Goal: Information Seeking & Learning: Learn about a topic

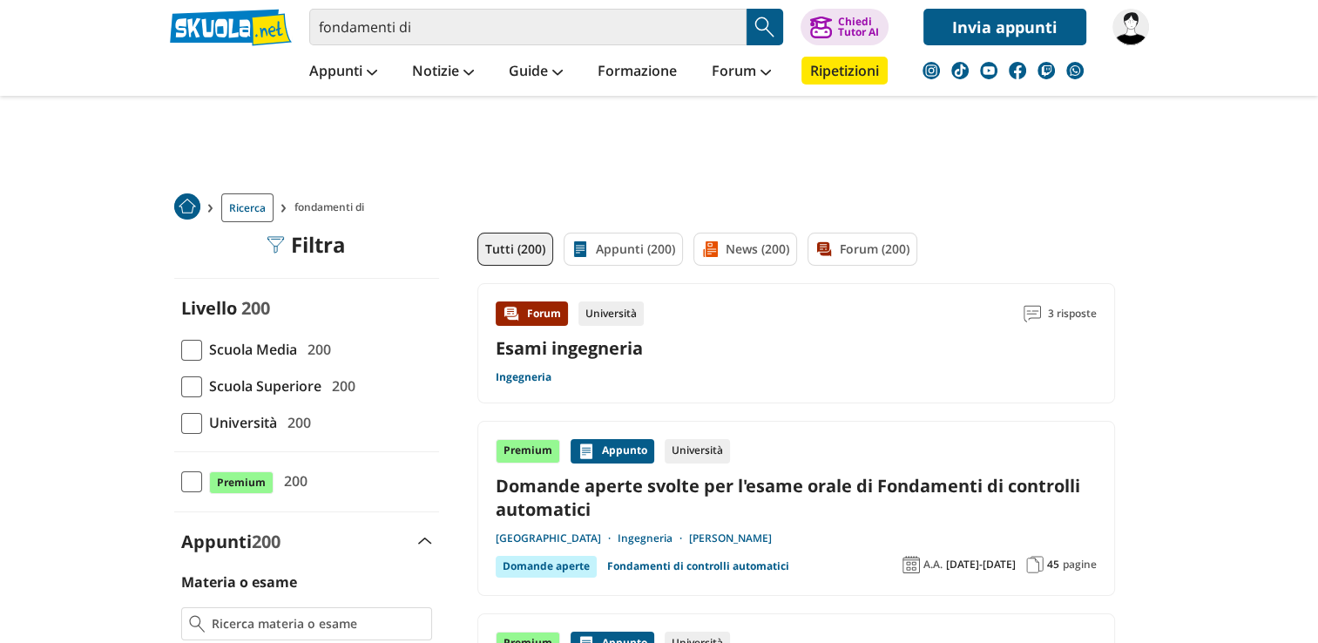
click at [721, 361] on div "Forum Università 3 risposte Esami ingegneria Ingegneria" at bounding box center [796, 343] width 601 height 84
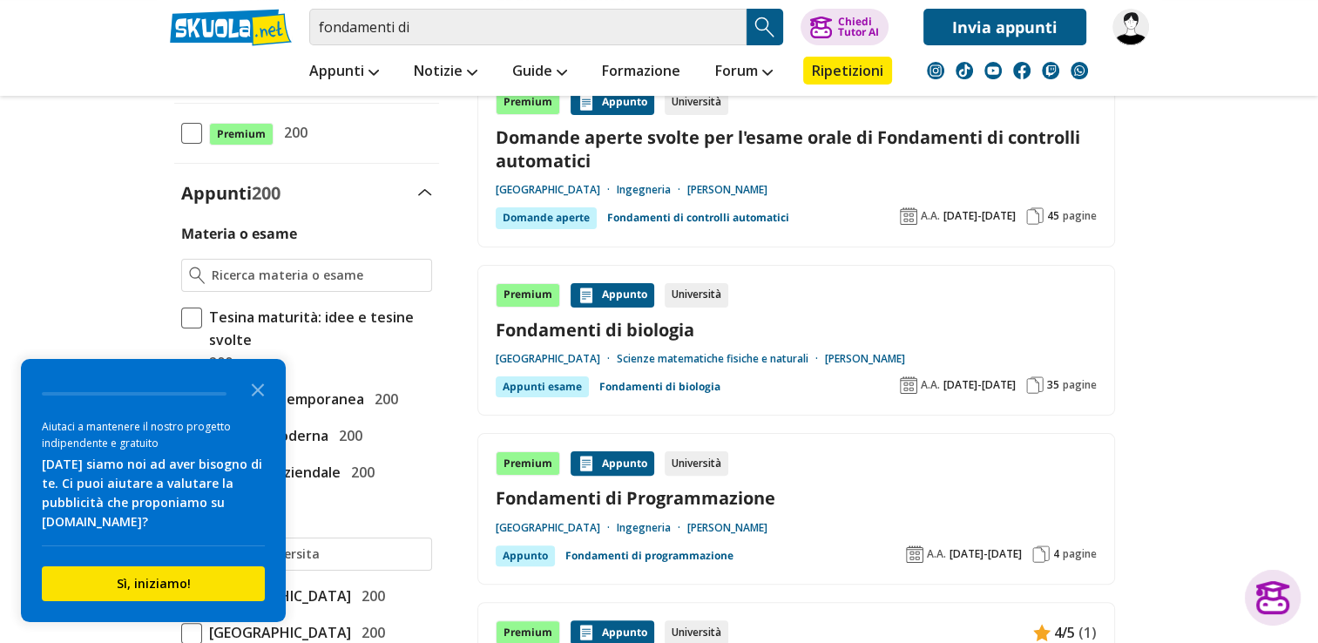
scroll to position [314, 0]
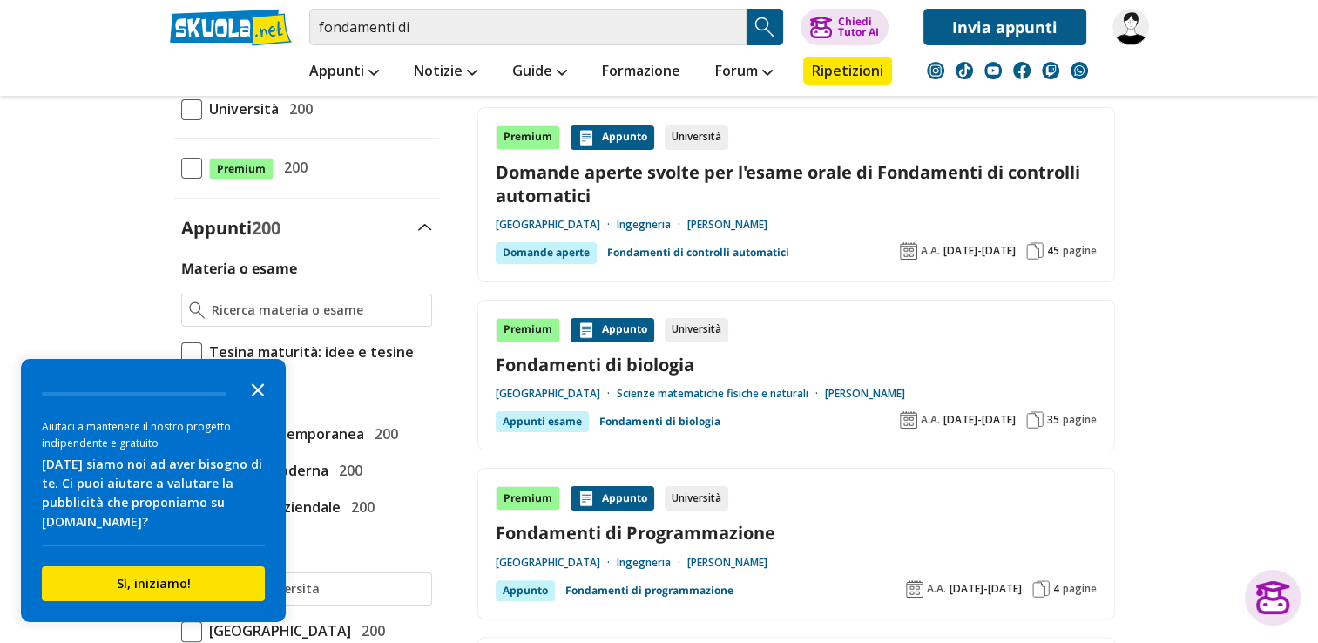
click at [254, 385] on polygon "Close the survey" at bounding box center [258, 389] width 13 height 13
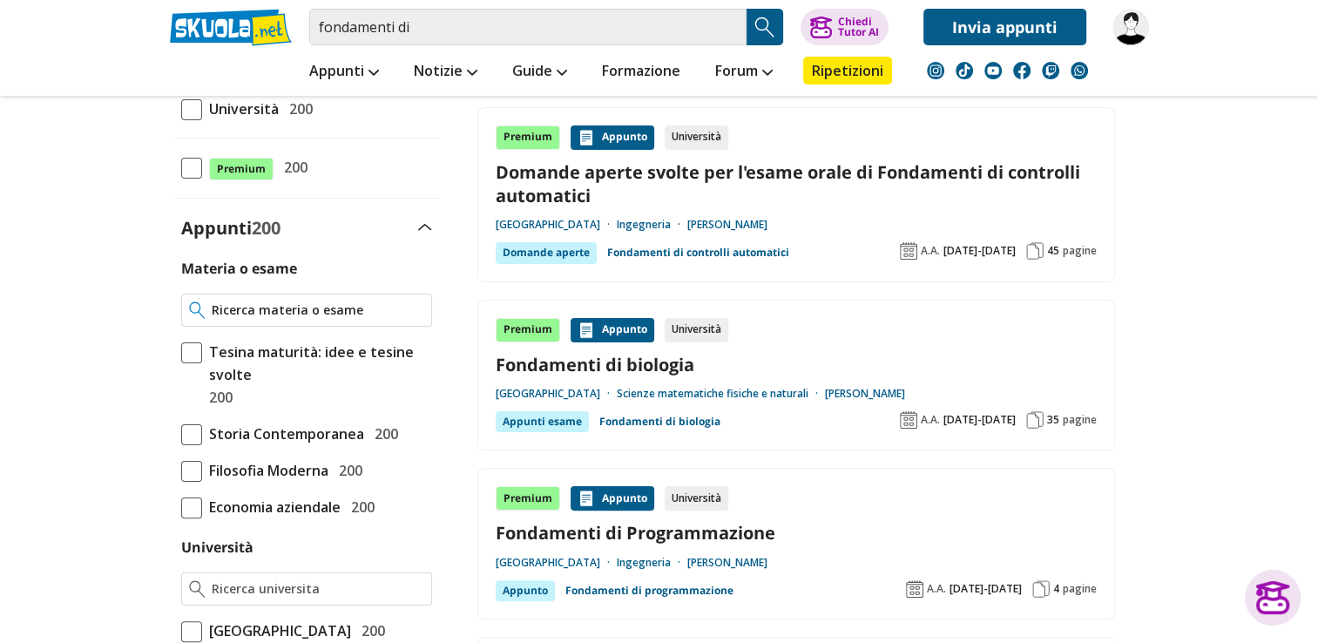
click at [275, 315] on input "Materia o esame" at bounding box center [318, 309] width 212 height 17
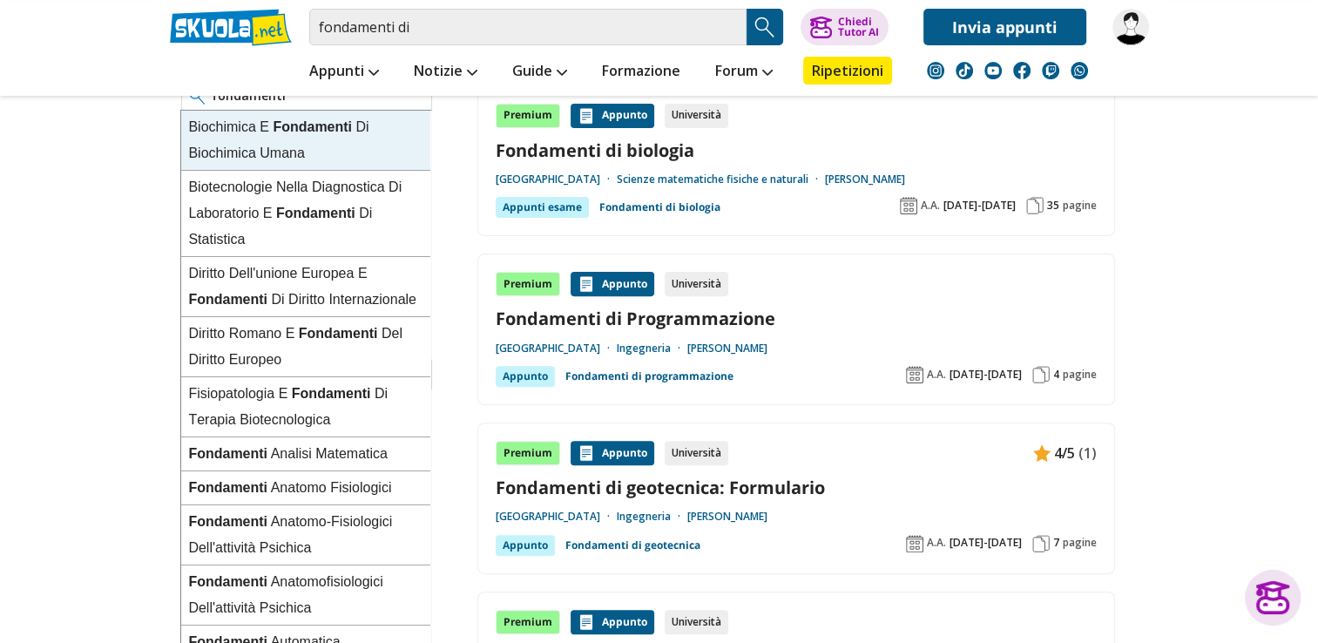
scroll to position [389, 0]
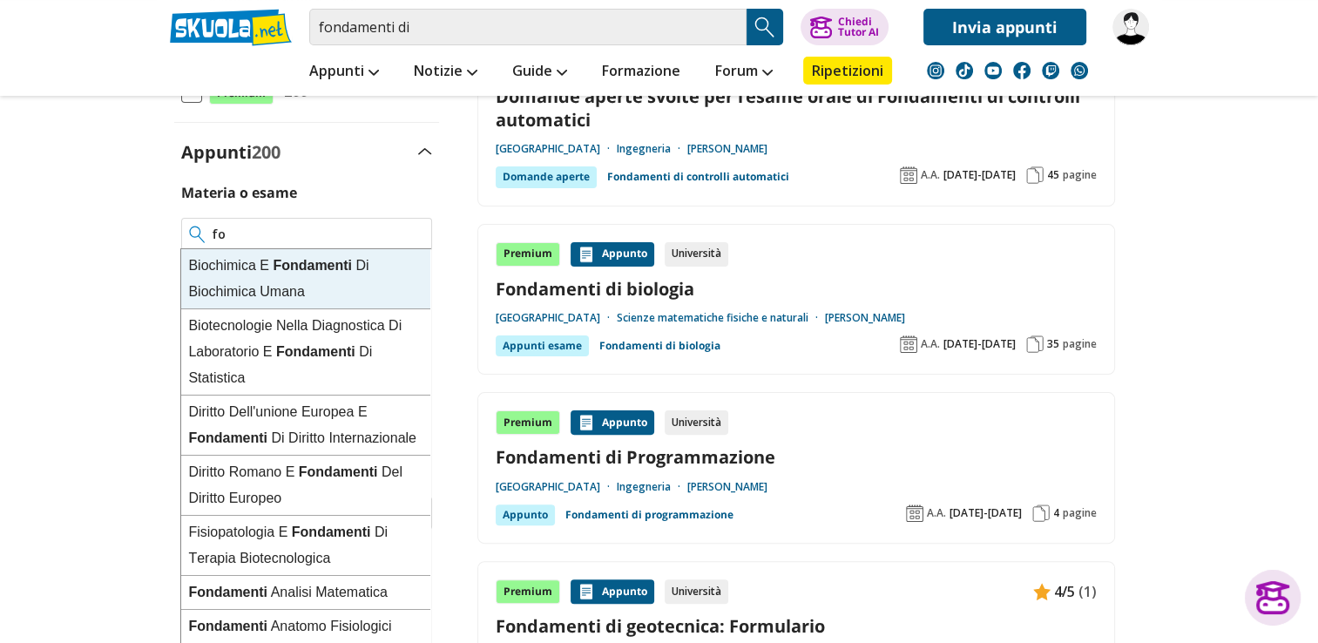
type input "f"
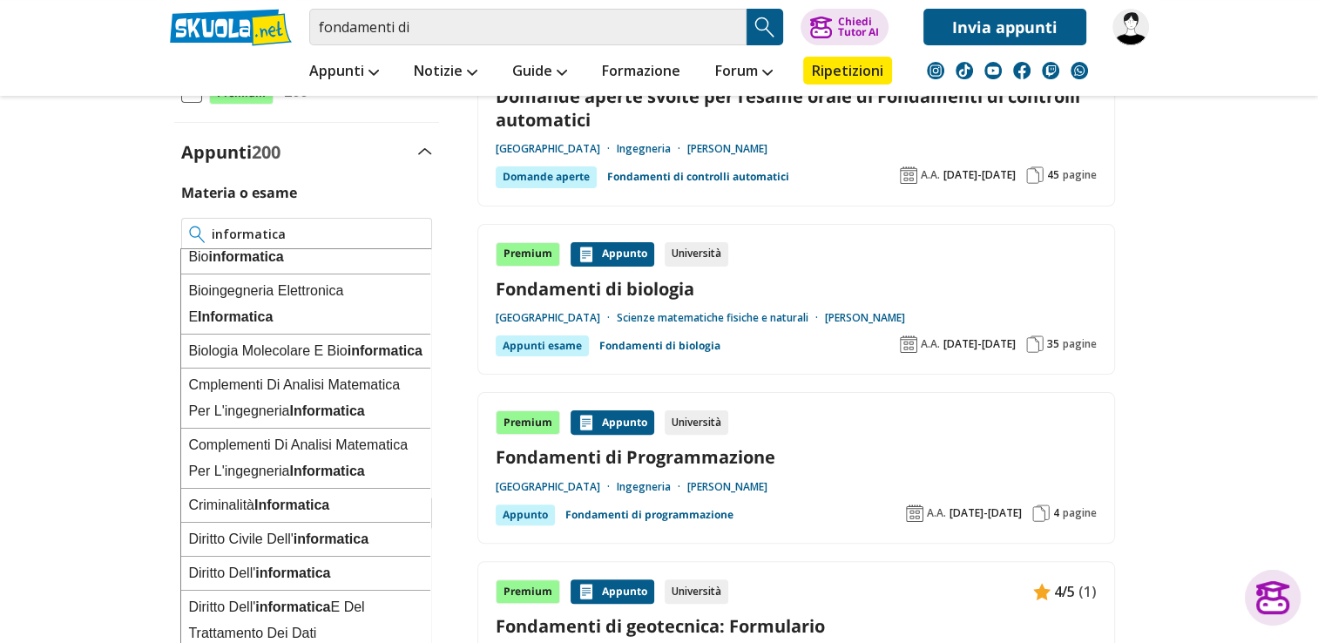
scroll to position [0, 0]
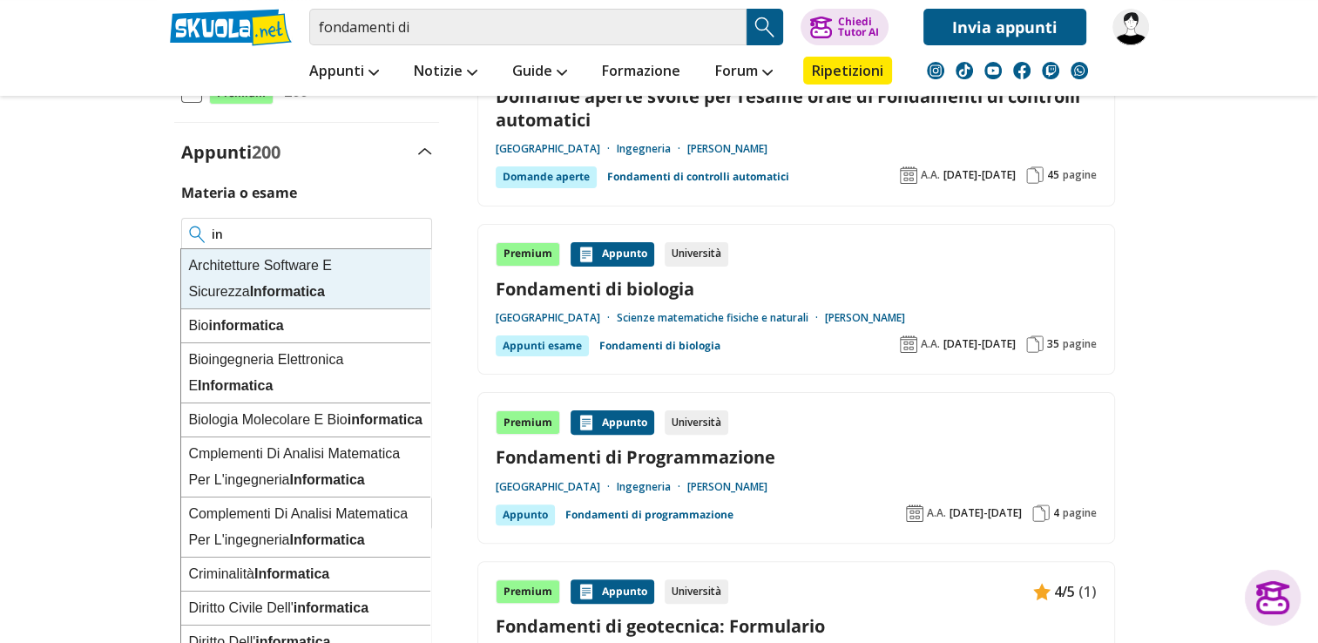
type input "i"
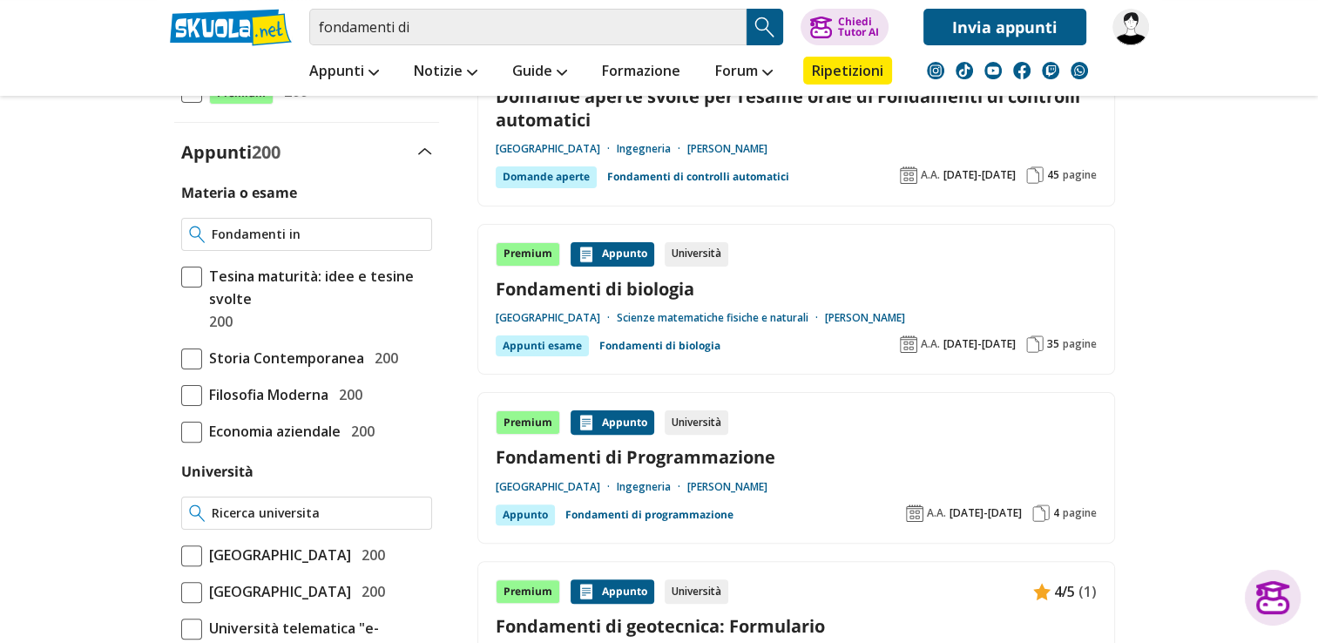
type input "Fondamenti in"
click at [347, 505] on input "Università" at bounding box center [318, 512] width 212 height 17
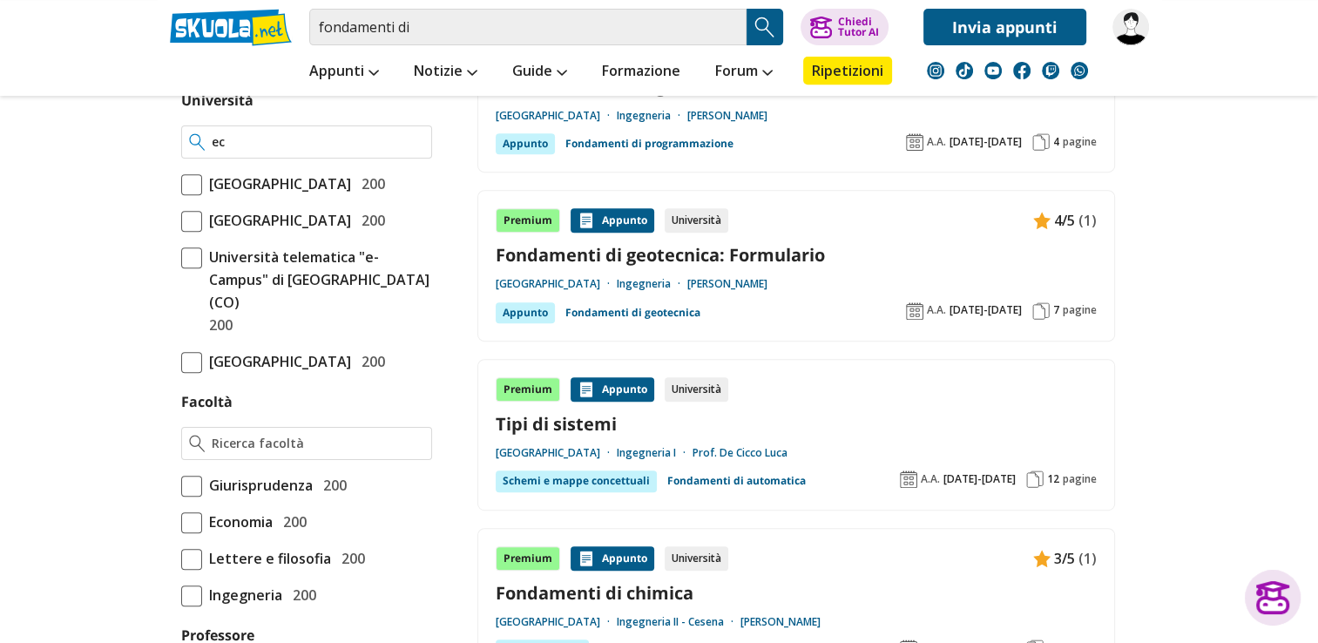
scroll to position [766, 0]
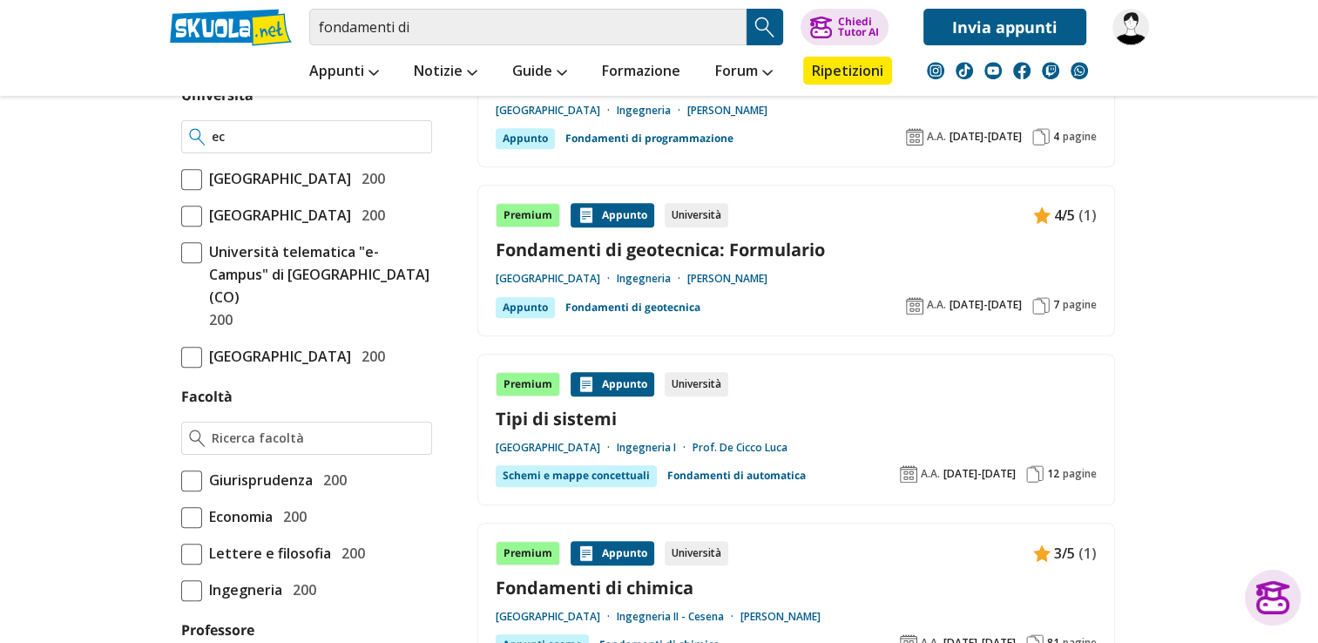
type input "ec"
click at [191, 263] on span at bounding box center [191, 252] width 21 height 21
click at [181, 286] on input "Università telematica "e-Campus" di Novedrate (CO) 200" at bounding box center [181, 286] width 0 height 0
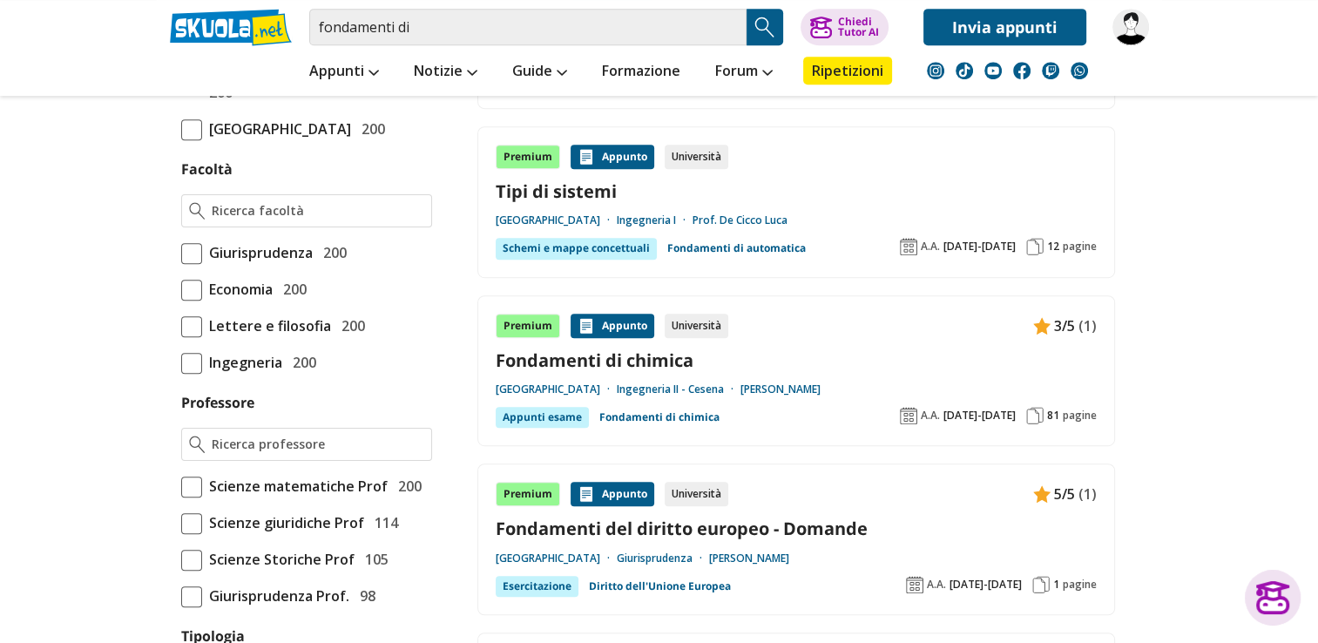
scroll to position [1049, 0]
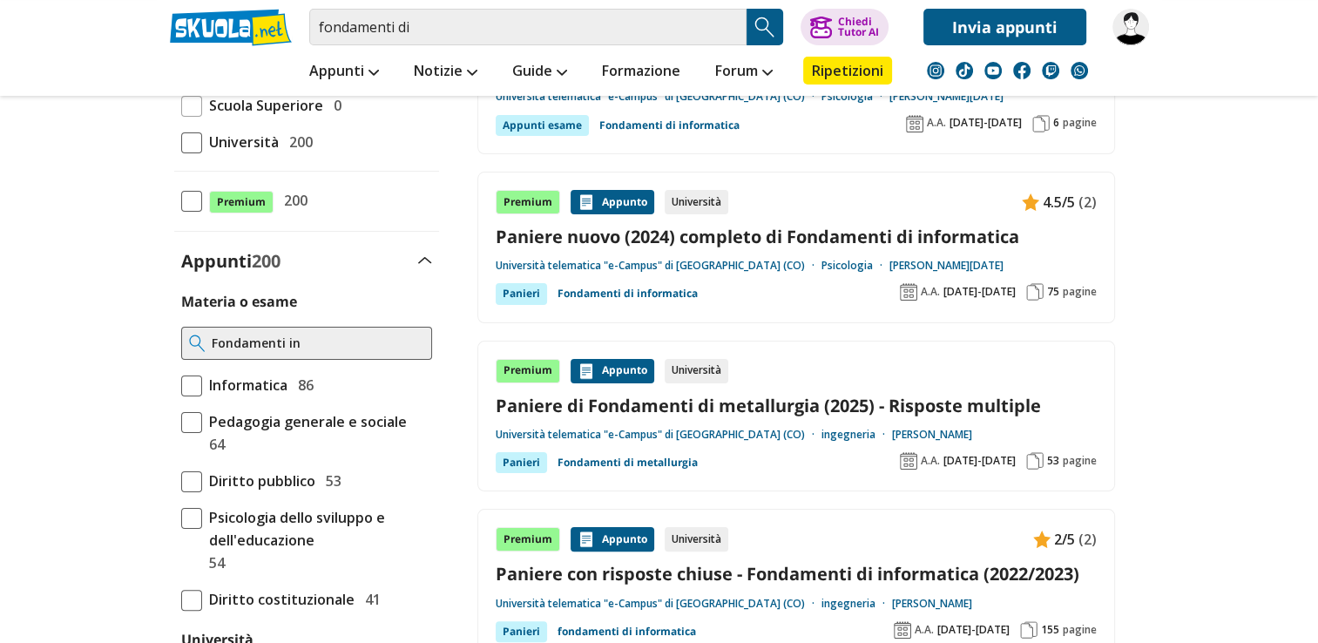
scroll to position [286, 0]
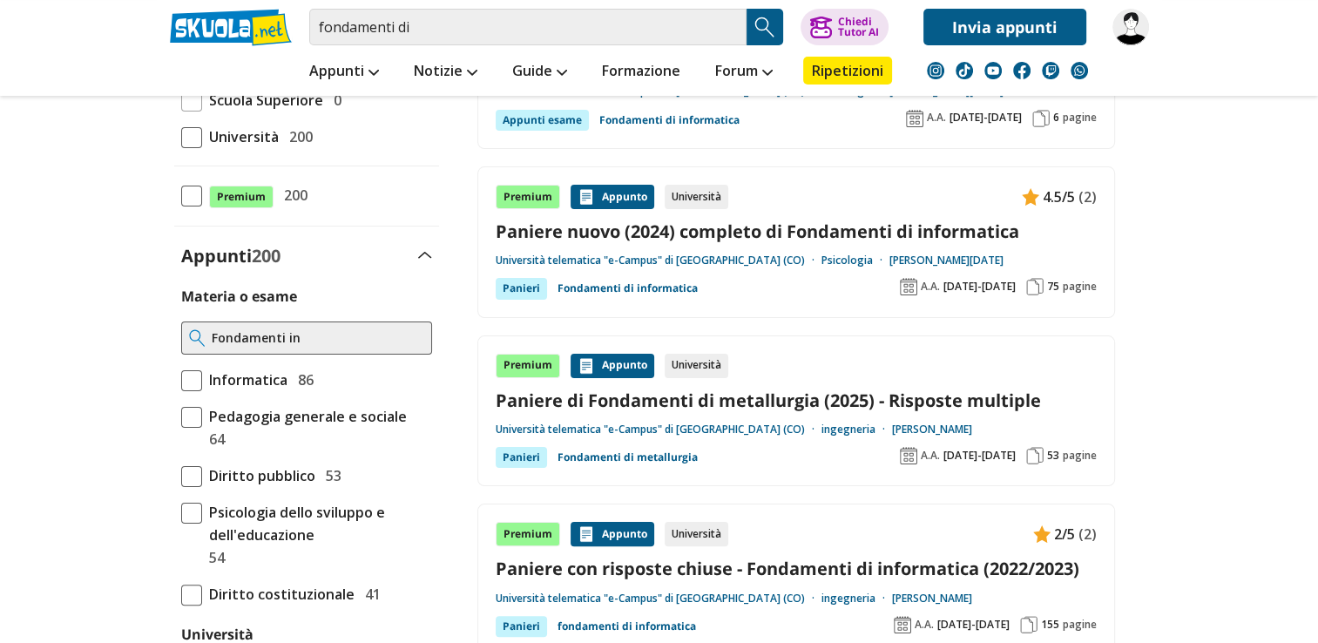
click at [203, 382] on span "Informatica" at bounding box center [244, 380] width 85 height 23
click at [181, 380] on input "Informatica 86" at bounding box center [181, 380] width 0 height 0
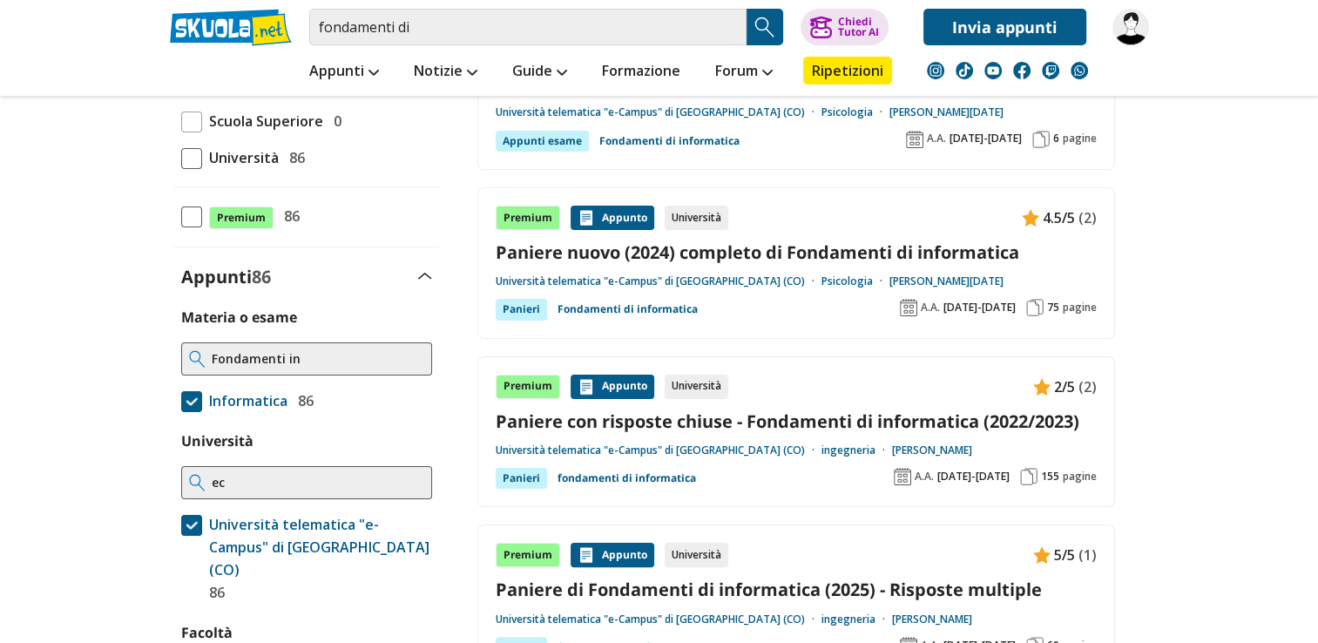
scroll to position [323, 0]
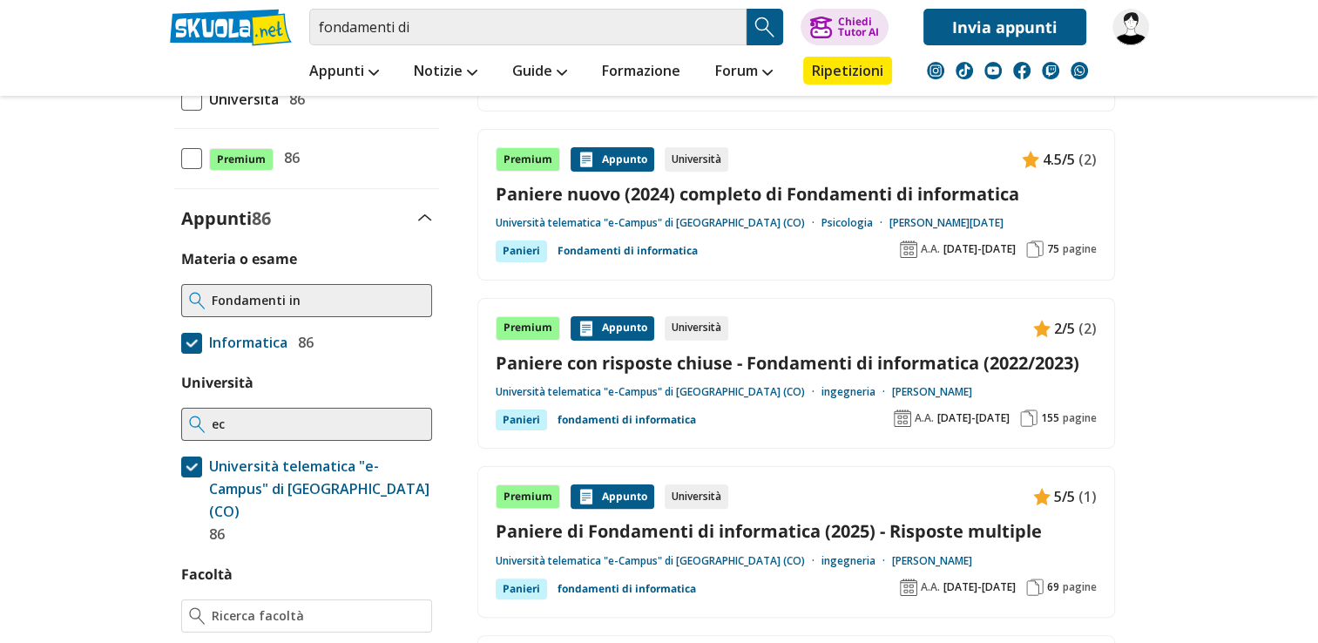
click at [937, 190] on link "Paniere nuovo (2024) completo di Fondamenti di informatica" at bounding box center [796, 194] width 601 height 24
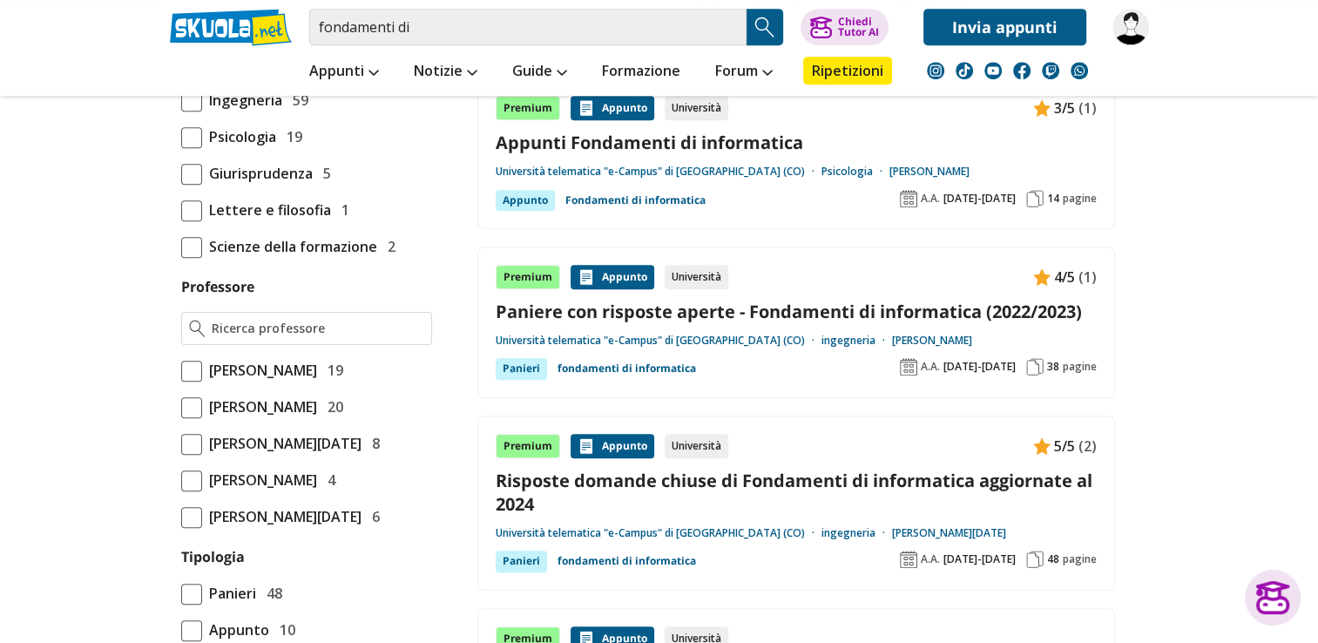
scroll to position [916, 0]
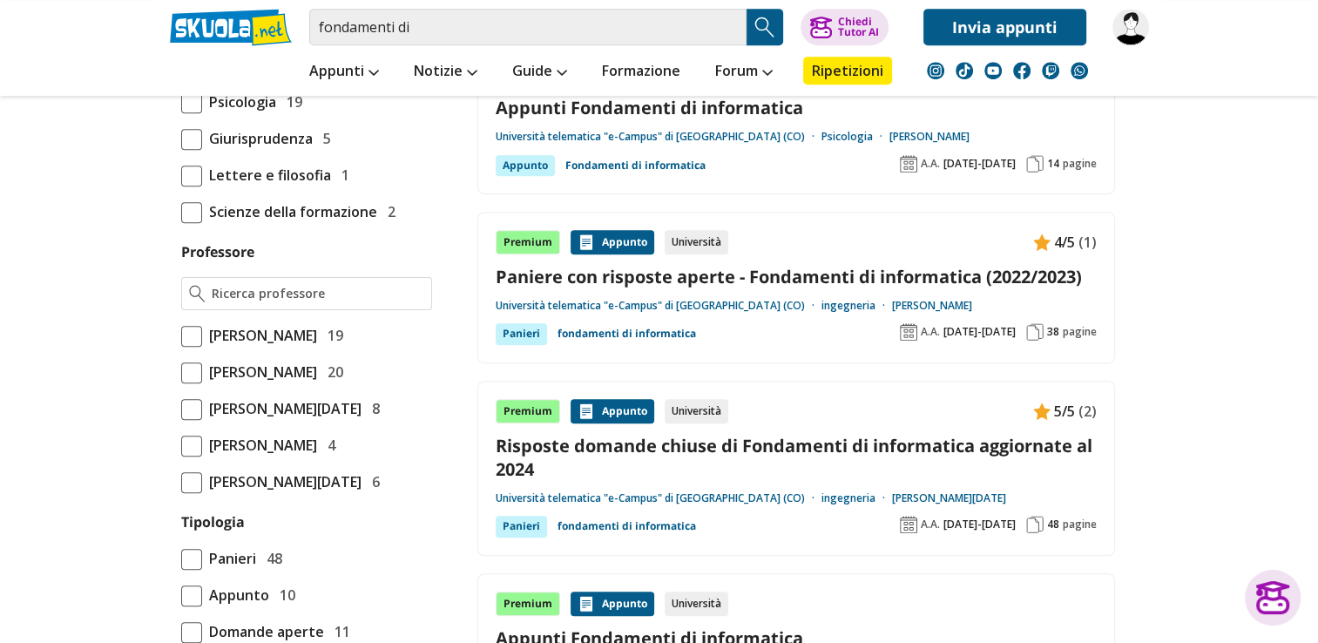
click at [883, 292] on div "Premium [GEOGRAPHIC_DATA] Università 4/5 (1) Paniere con risposte aperte - Fond…" at bounding box center [796, 287] width 601 height 115
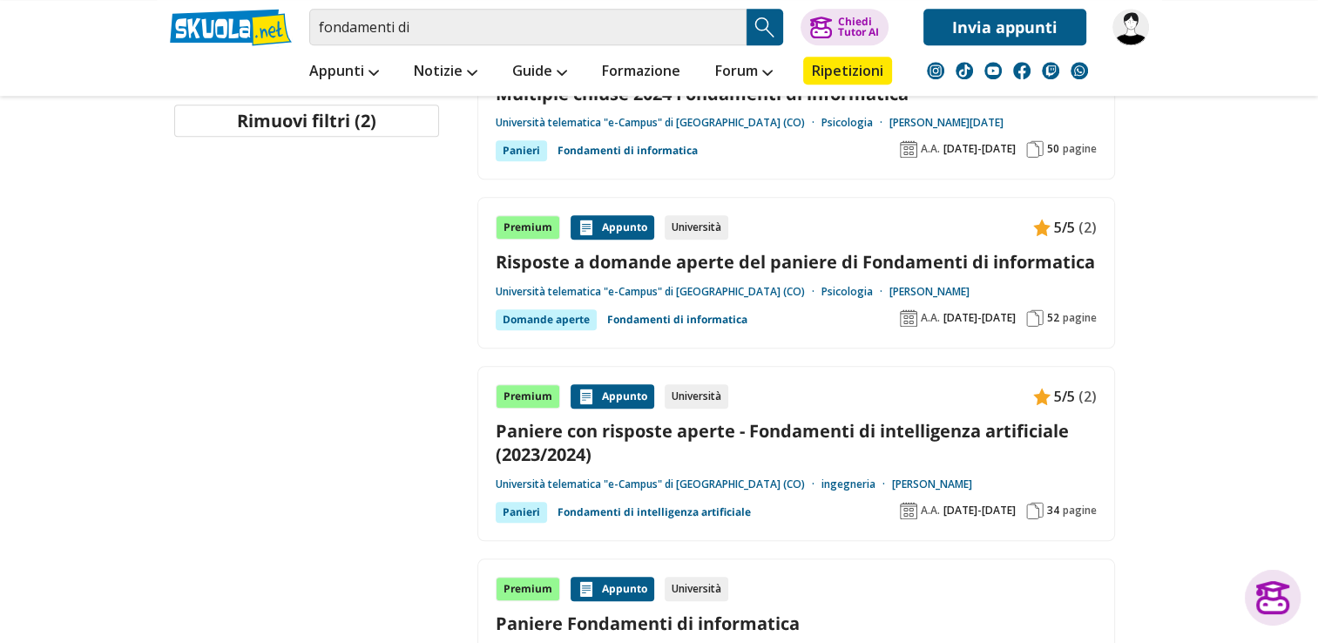
scroll to position [1856, 0]
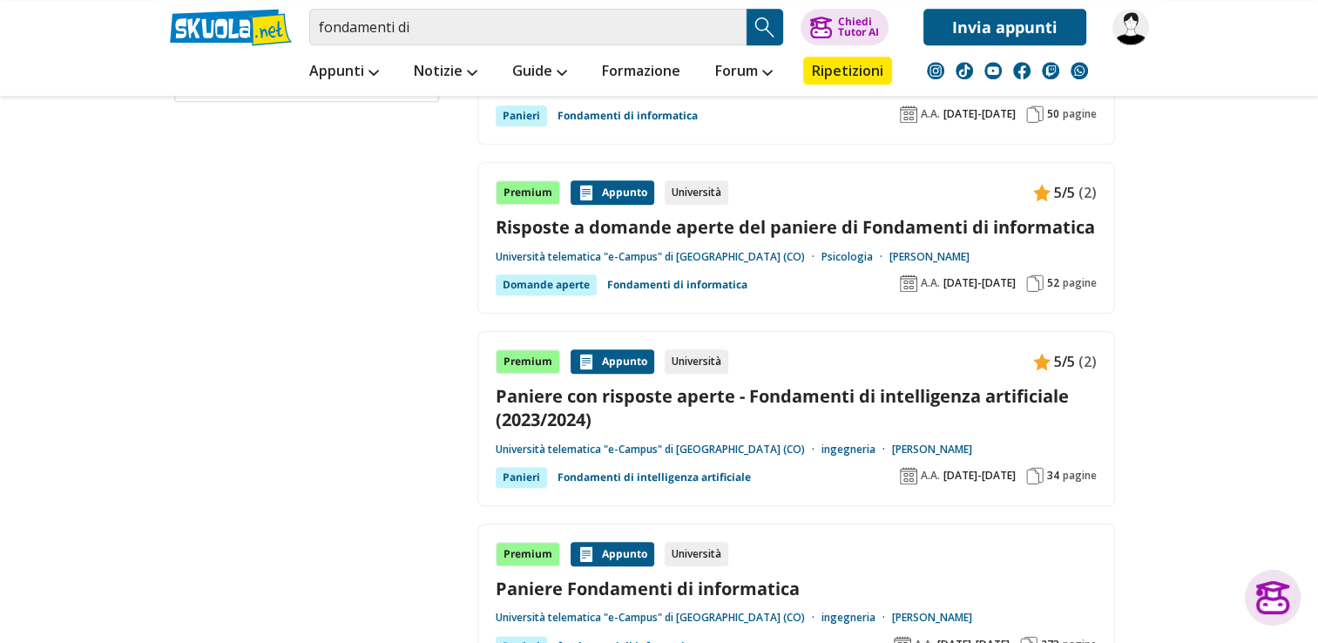
click at [953, 215] on link "Risposte a domande aperte del paniere di Fondamenti di informatica" at bounding box center [796, 227] width 601 height 24
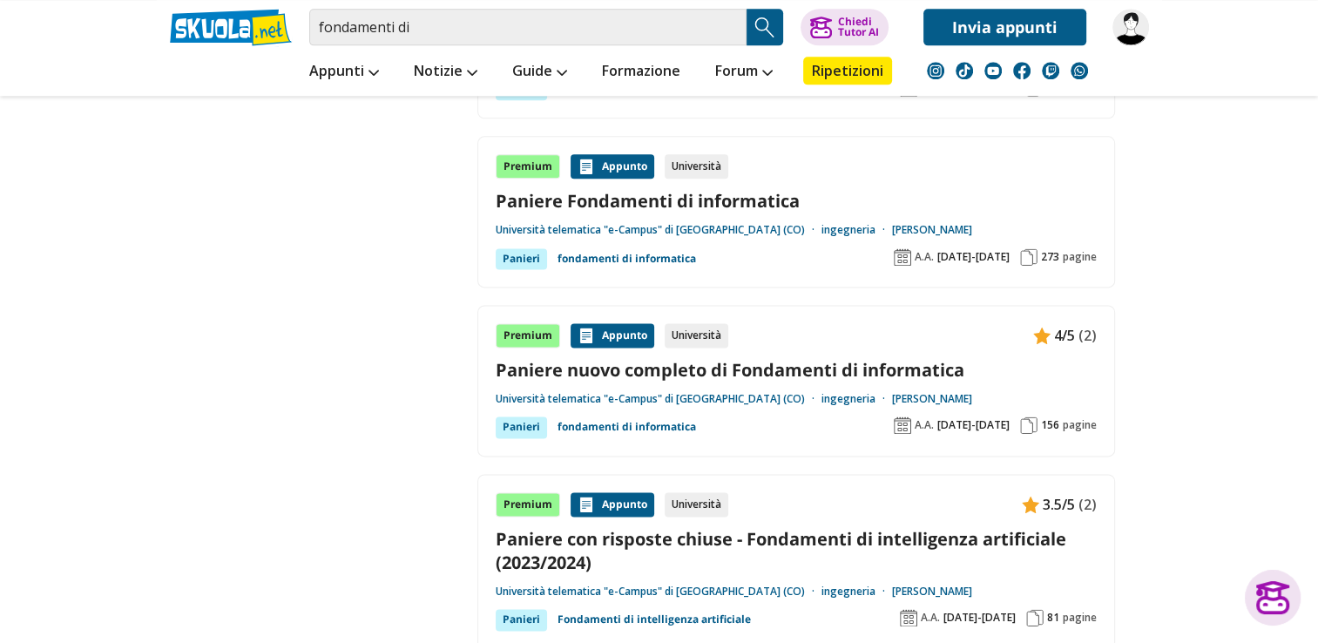
scroll to position [2240, 0]
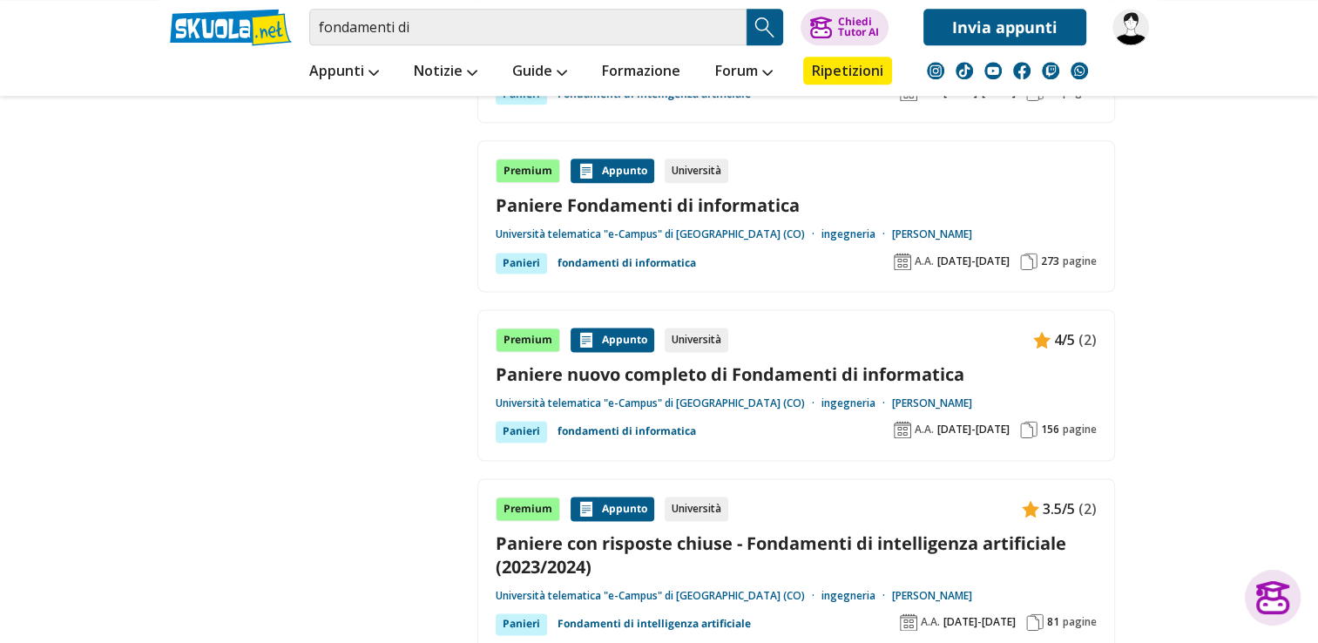
click at [822, 233] on link "ingegneria" at bounding box center [857, 234] width 71 height 14
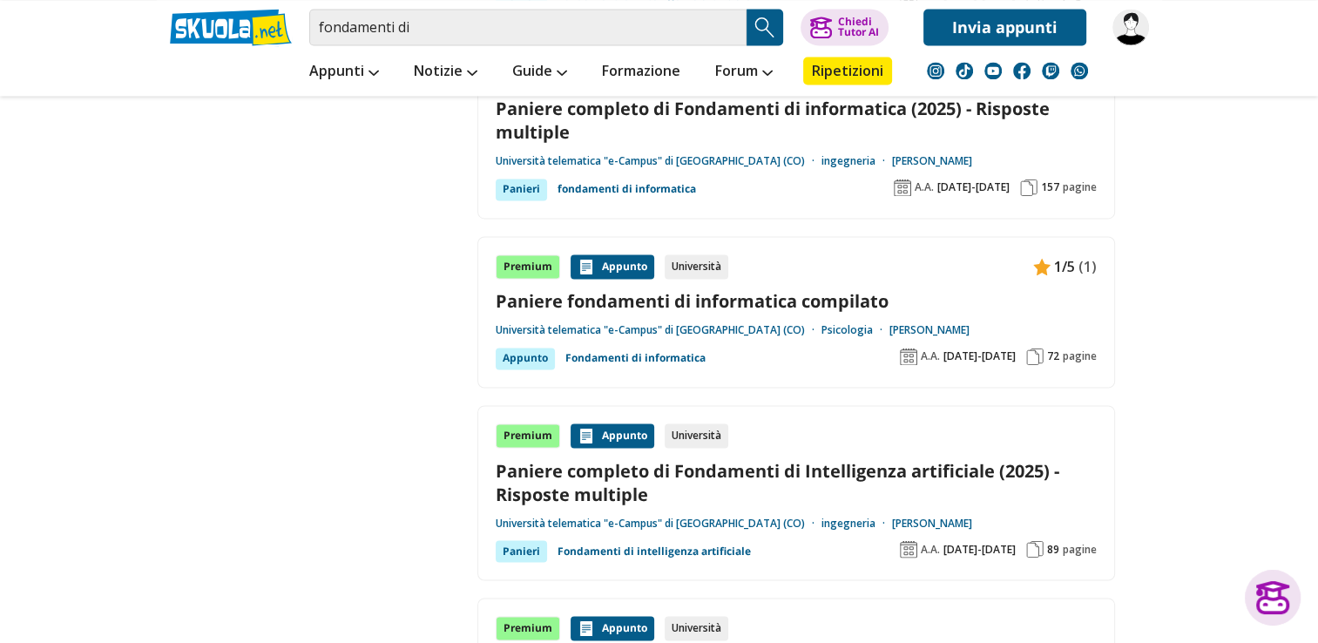
scroll to position [2832, 0]
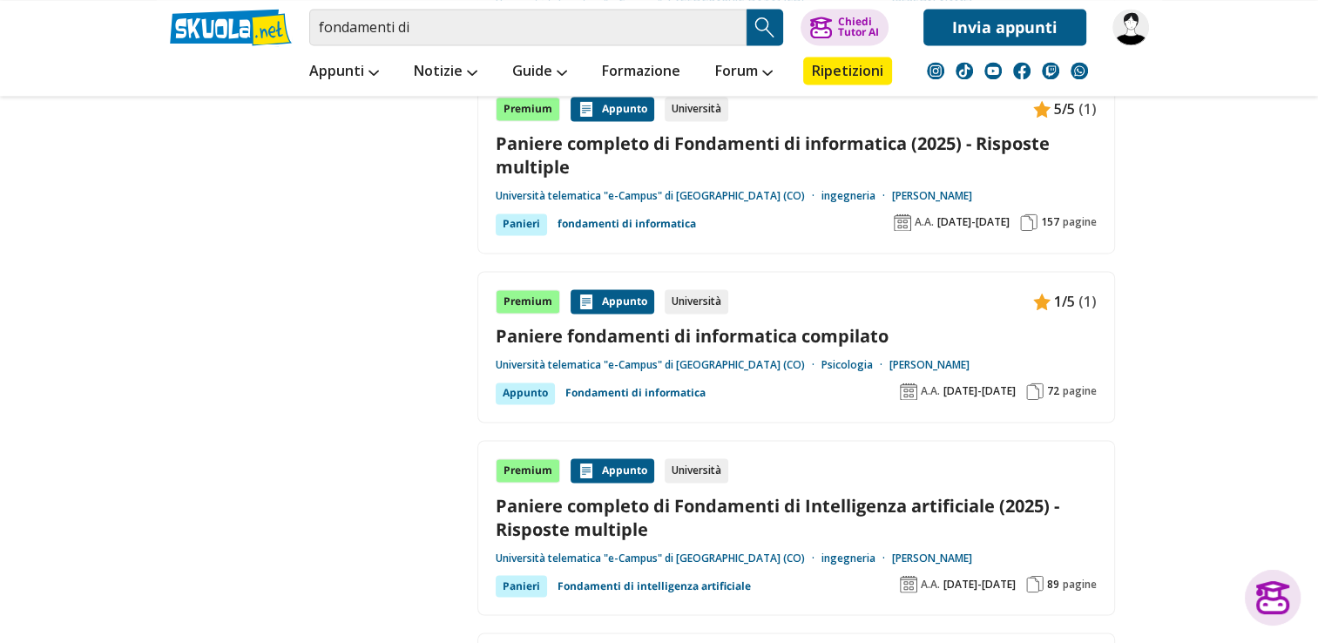
click at [855, 344] on div "Premium [GEOGRAPHIC_DATA] Università 1/5 (1) Paniere fondamenti di informatica …" at bounding box center [796, 346] width 601 height 115
